Goal: Check status: Check status

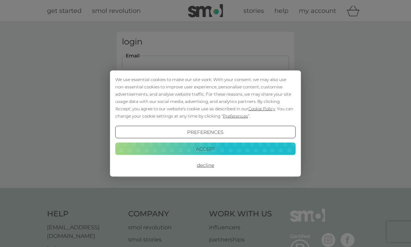
type input "[EMAIL_ADDRESS][DOMAIN_NAME]"
click at [205, 109] on button "Login" at bounding box center [205, 110] width 167 height 20
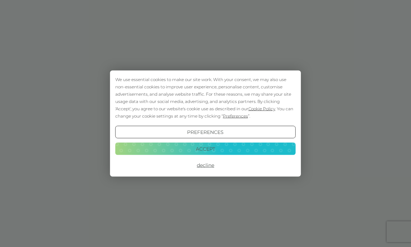
click at [207, 169] on button "Decline" at bounding box center [205, 165] width 180 height 13
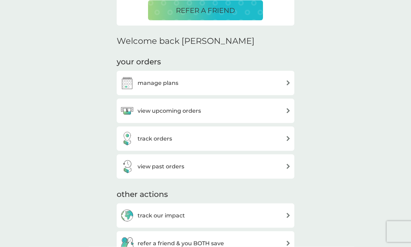
scroll to position [190, 0]
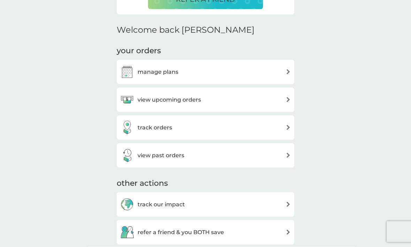
click at [268, 126] on div "track orders" at bounding box center [205, 128] width 171 height 14
